Goal: Task Accomplishment & Management: Use online tool/utility

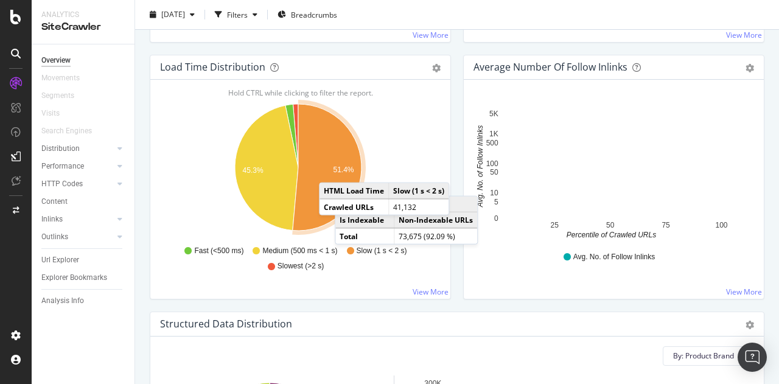
scroll to position [548, 0]
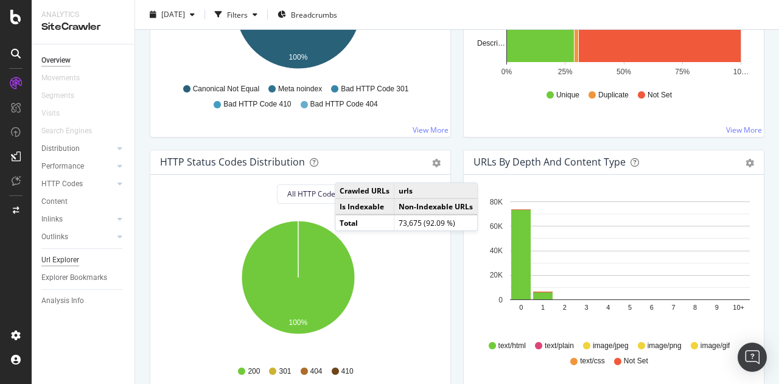
click at [72, 254] on div "Url Explorer" at bounding box center [60, 260] width 38 height 13
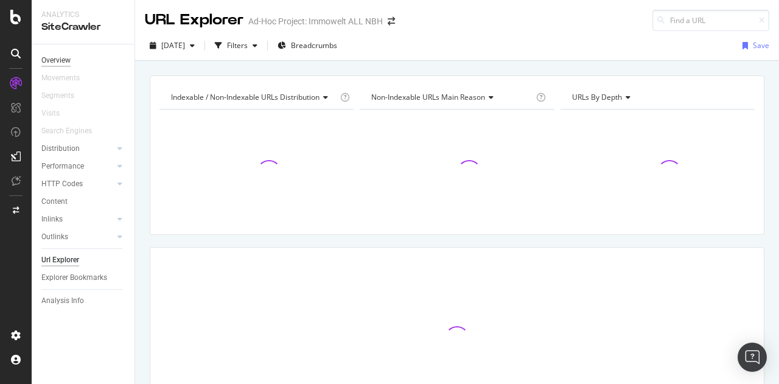
click at [62, 58] on div "Overview" at bounding box center [55, 60] width 29 height 13
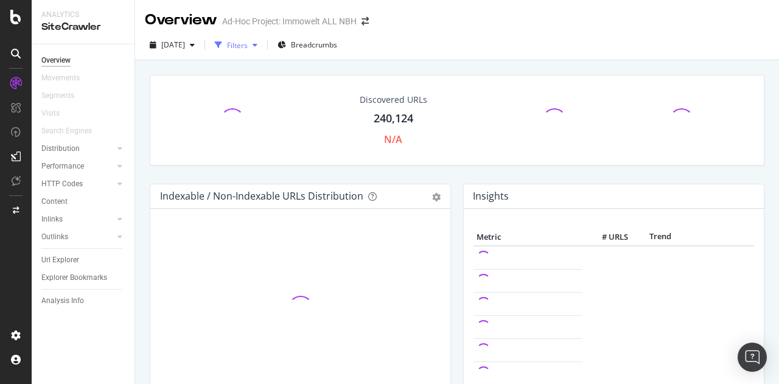
click at [257, 42] on icon "button" at bounding box center [254, 44] width 5 height 7
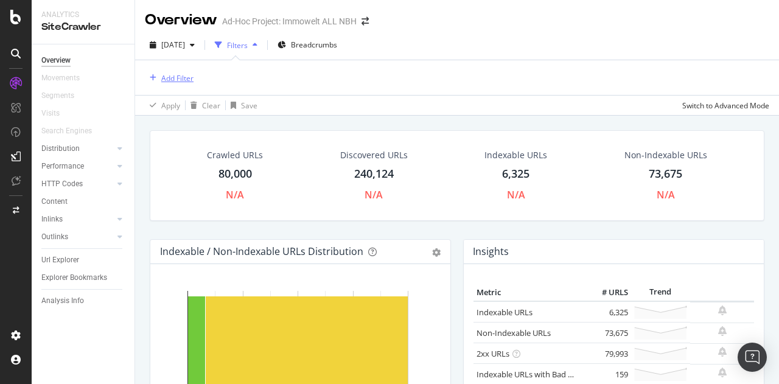
click at [168, 75] on div "Add Filter" at bounding box center [177, 78] width 32 height 10
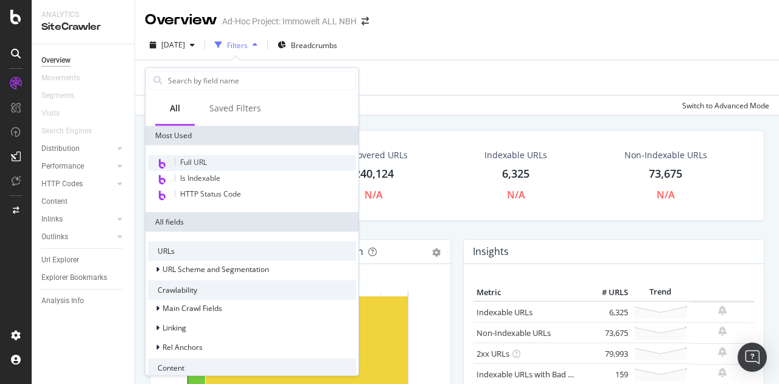
click at [198, 162] on span "Full URL" at bounding box center [193, 162] width 27 height 10
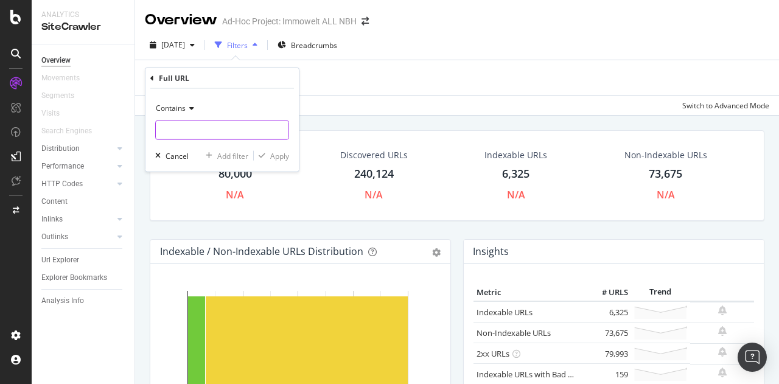
click at [196, 127] on input "text" at bounding box center [222, 129] width 133 height 19
type input "mk/immobilien"
click at [277, 158] on div "Apply" at bounding box center [279, 155] width 19 height 10
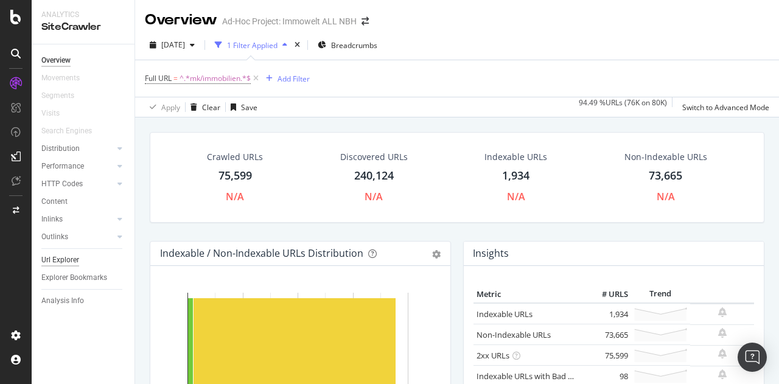
click at [69, 260] on div "Url Explorer" at bounding box center [60, 260] width 38 height 13
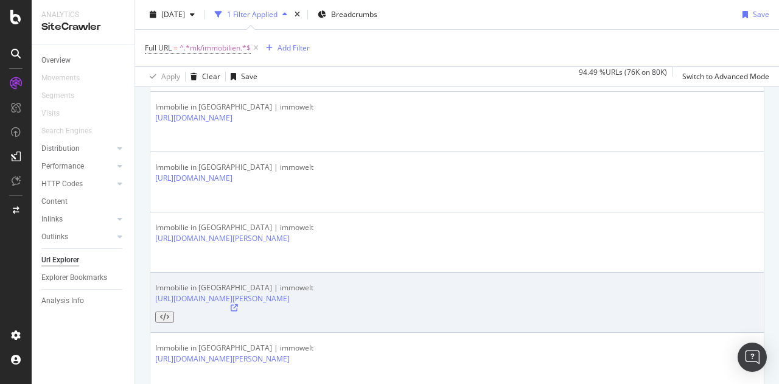
scroll to position [183, 0]
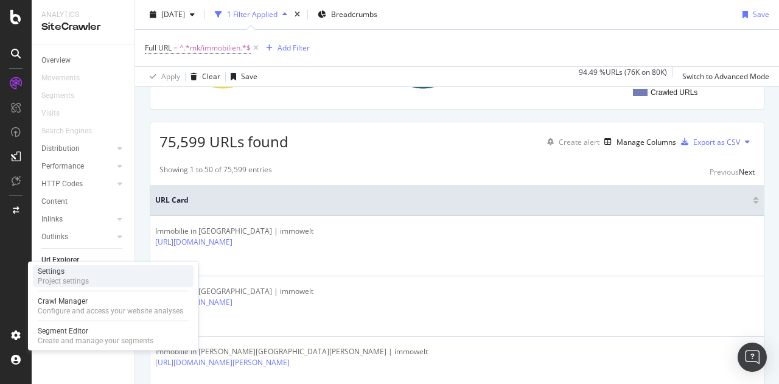
click at [75, 274] on div "Settings" at bounding box center [63, 271] width 51 height 10
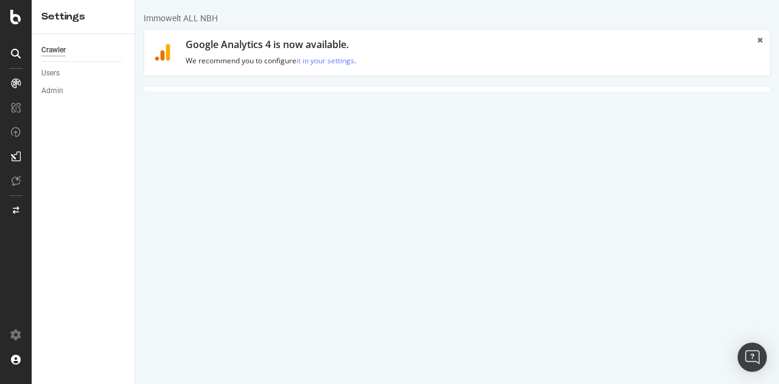
click at [507, 283] on link "Clear uploaded file" at bounding box center [514, 283] width 96 height 21
click at [299, 282] on input "file" at bounding box center [456, 283] width 398 height 21
type input "C:\fakepath\immowelt-all-nbh.txt"
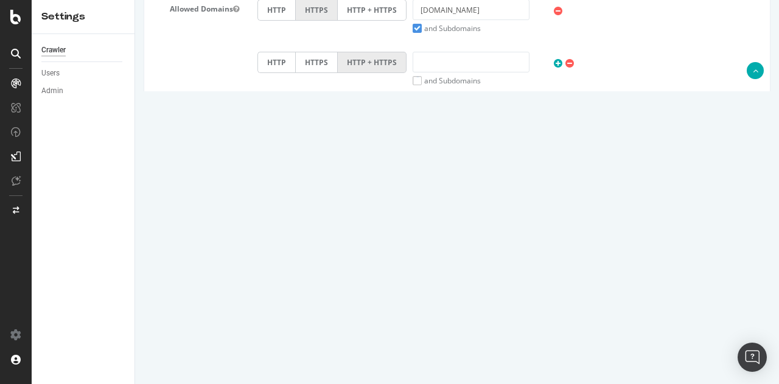
scroll to position [548, 0]
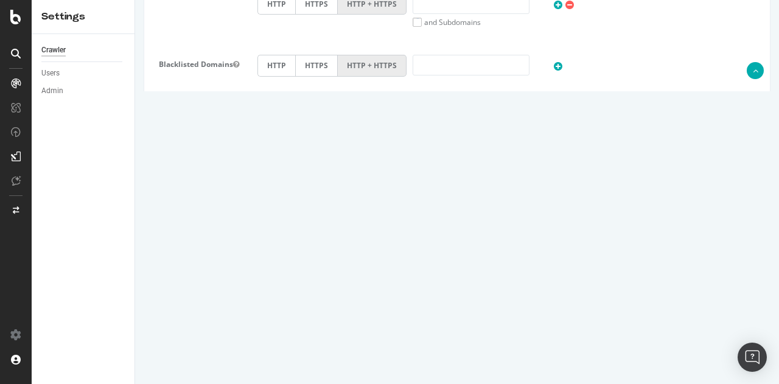
drag, startPoint x: 270, startPoint y: 264, endPoint x: 254, endPoint y: 260, distance: 17.0
click at [254, 262] on div "1" at bounding box center [300, 272] width 104 height 21
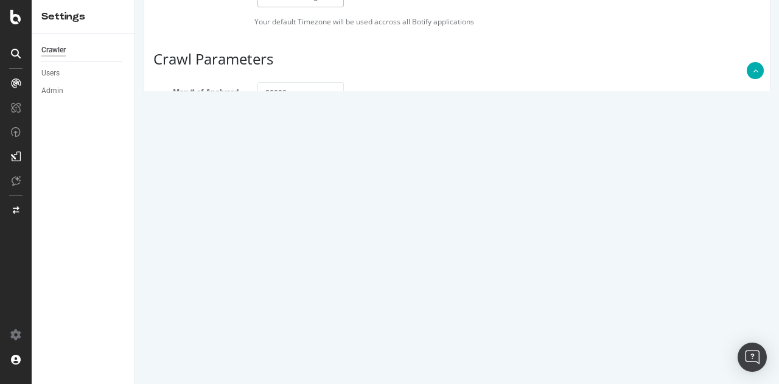
type input "0"
click at [395, 341] on button "Save" at bounding box center [409, 348] width 29 height 18
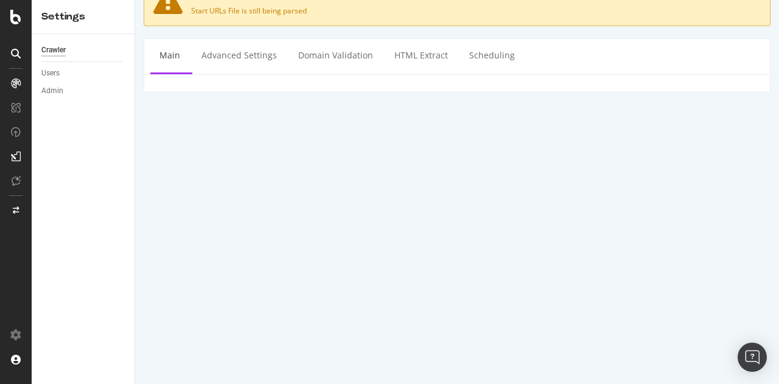
scroll to position [183, 0]
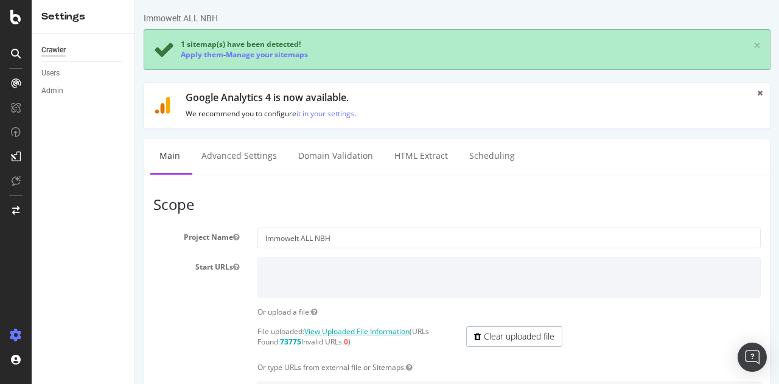
click at [380, 329] on link "View Uploaded File Information" at bounding box center [356, 331] width 105 height 10
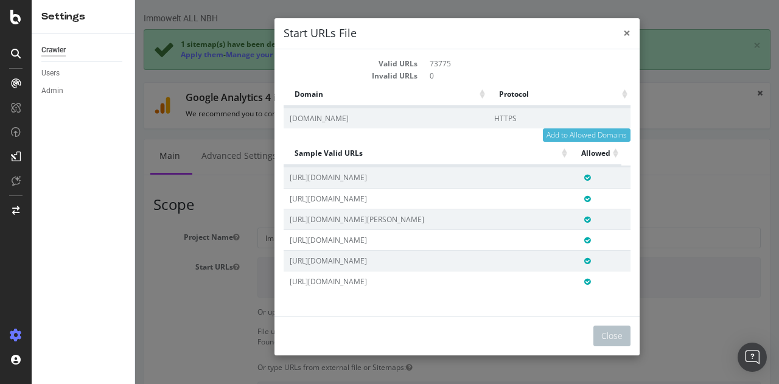
click at [623, 33] on span "×" at bounding box center [626, 32] width 7 height 17
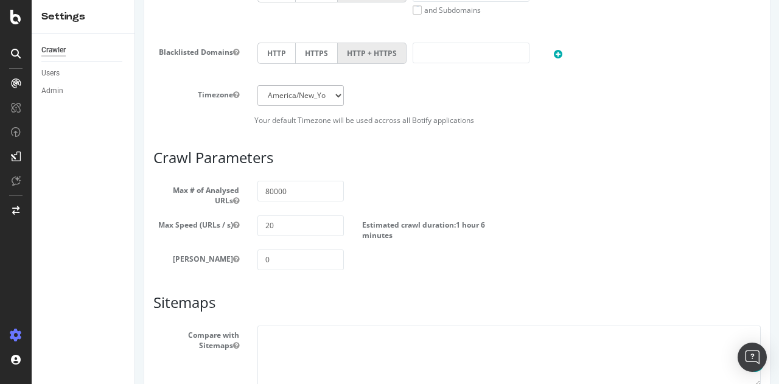
scroll to position [718, 0]
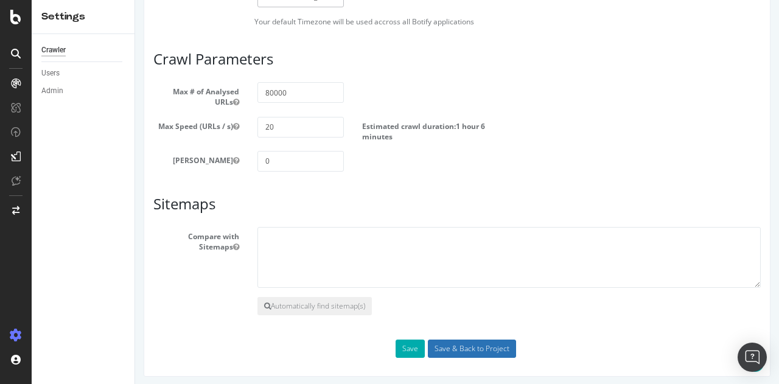
click at [437, 343] on input "Save & Back to Project" at bounding box center [472, 348] width 88 height 18
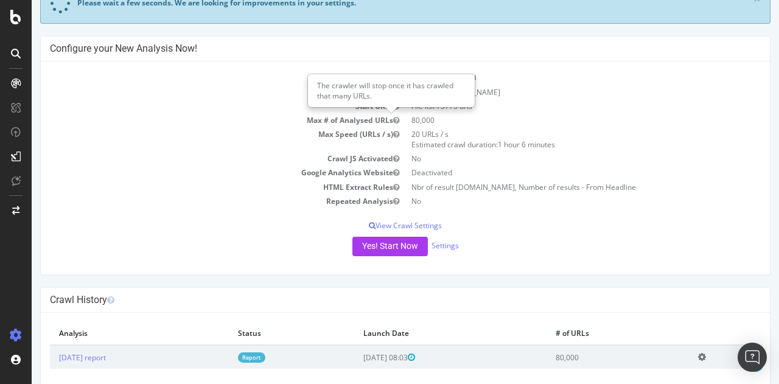
scroll to position [122, 0]
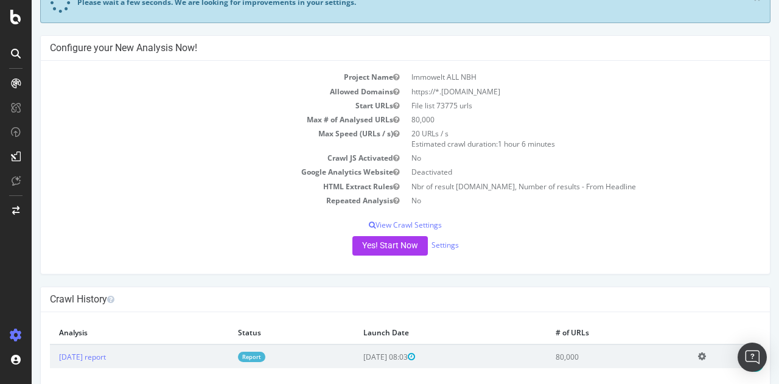
click at [440, 249] on div "Yes! Start Now Settings" at bounding box center [405, 245] width 711 height 19
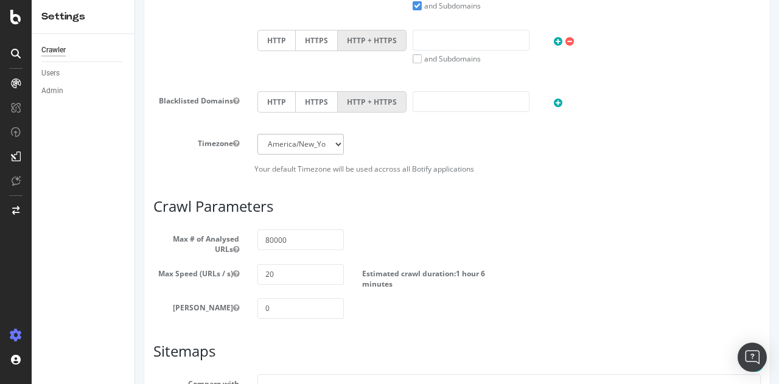
scroll to position [669, 0]
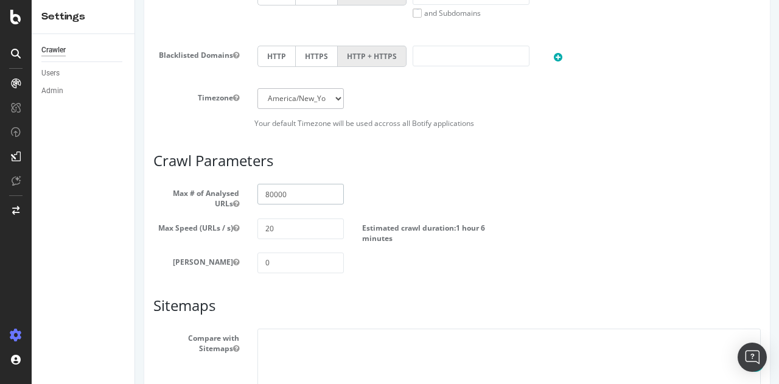
drag, startPoint x: 270, startPoint y: 190, endPoint x: 247, endPoint y: 191, distance: 23.1
click at [248, 192] on div "80000" at bounding box center [300, 194] width 104 height 21
type input "74000"
click at [307, 226] on input "20" at bounding box center [300, 228] width 86 height 21
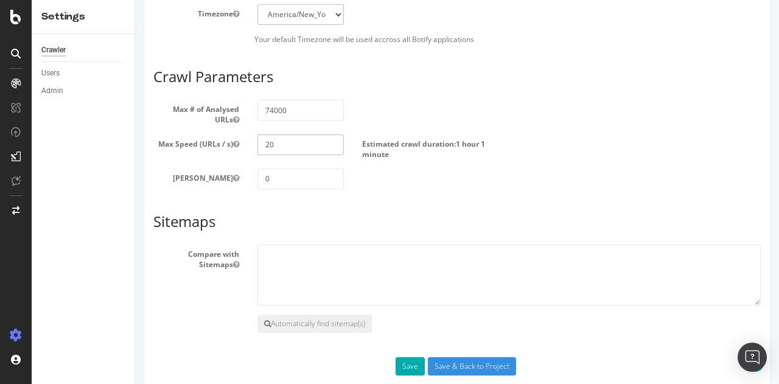
scroll to position [770, 0]
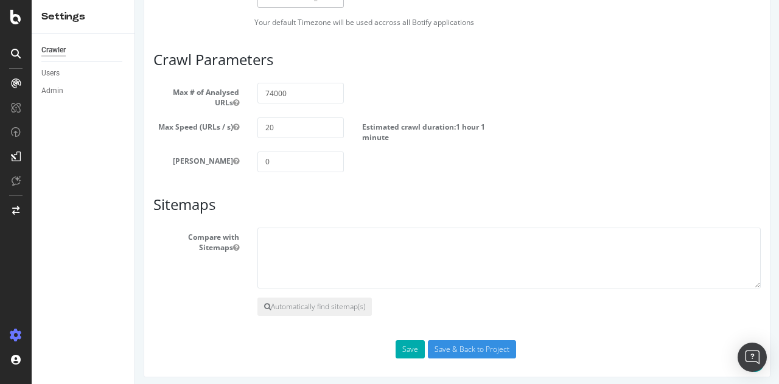
click at [391, 344] on div "Save Save & Back to Project" at bounding box center [456, 349] width 625 height 18
click at [437, 349] on input "Save & Back to Project" at bounding box center [472, 349] width 88 height 18
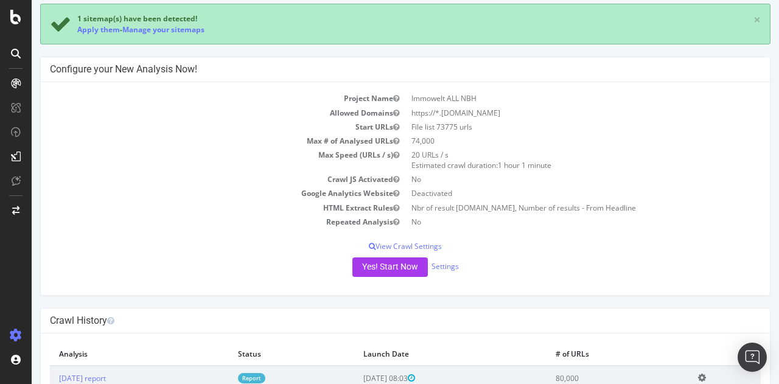
scroll to position [190, 0]
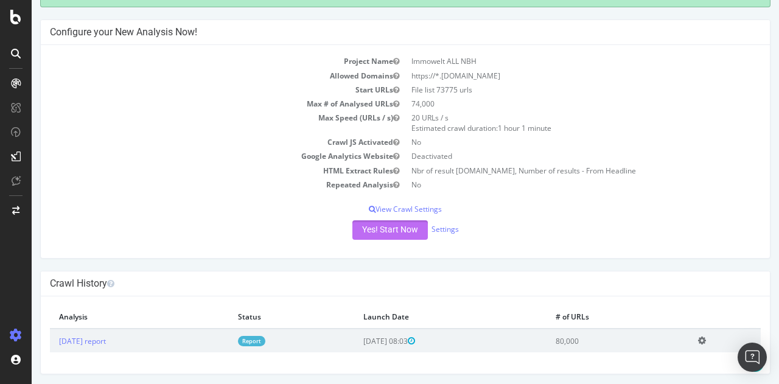
click at [373, 229] on button "Yes! Start Now" at bounding box center [389, 229] width 75 height 19
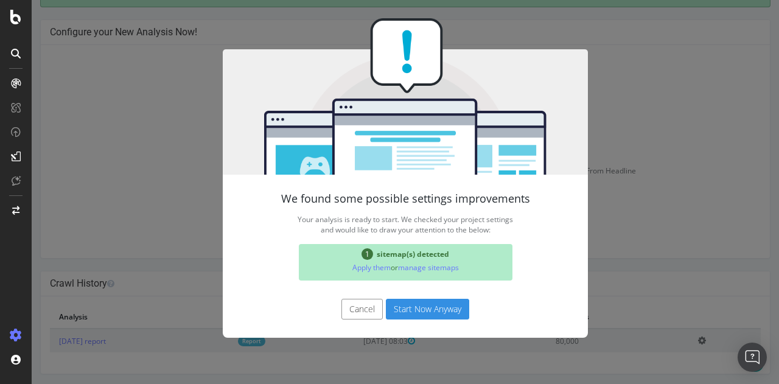
click at [432, 311] on button "Start Now Anyway" at bounding box center [427, 309] width 83 height 21
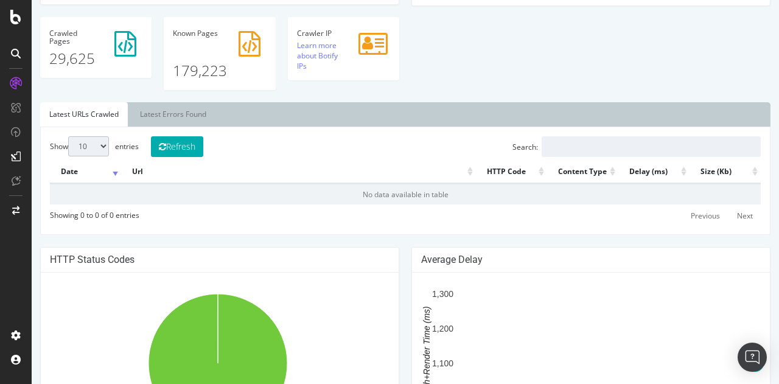
scroll to position [365, 0]
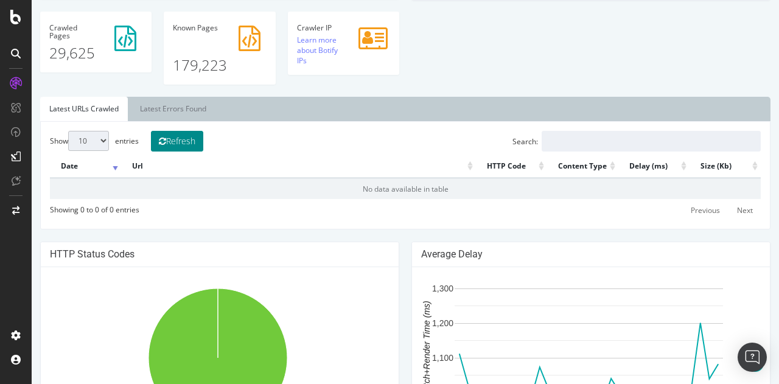
click at [189, 139] on button "Refresh" at bounding box center [177, 141] width 52 height 21
